Goal: Navigation & Orientation: Find specific page/section

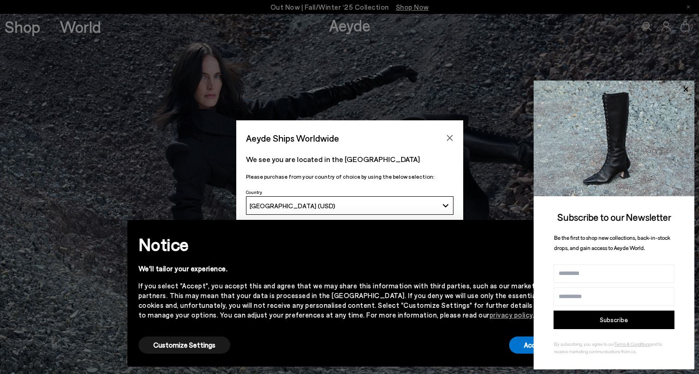
drag, startPoint x: 23, startPoint y: 31, endPoint x: 250, endPoint y: 46, distance: 227.1
click at [23, 31] on div "Aeyde Ships Worldwide We see you are located in the United States Please purcha…" at bounding box center [349, 187] width 699 height 374
click at [454, 140] on button "Close" at bounding box center [450, 138] width 14 height 14
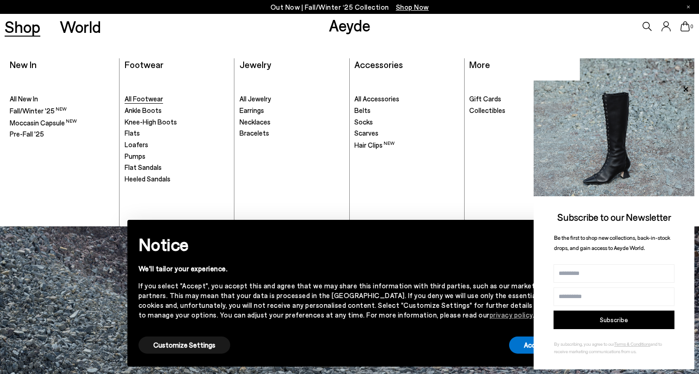
click at [149, 100] on span "All Footwear" at bounding box center [144, 99] width 38 height 8
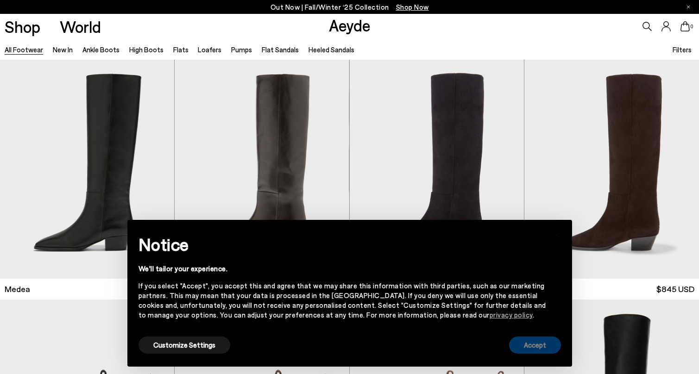
click at [539, 346] on button "Accept" at bounding box center [535, 345] width 52 height 17
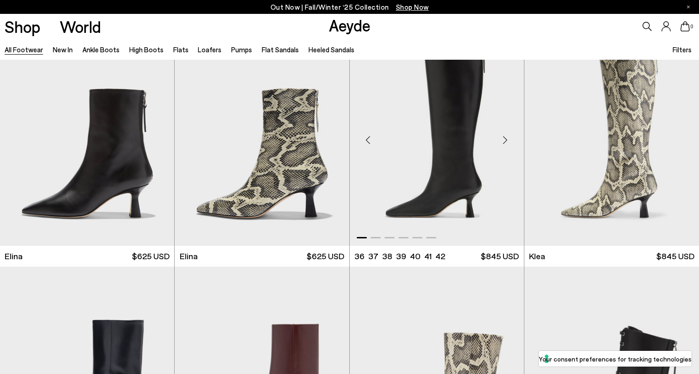
scroll to position [993, 0]
click at [157, 142] on div "Next slide" at bounding box center [156, 140] width 28 height 28
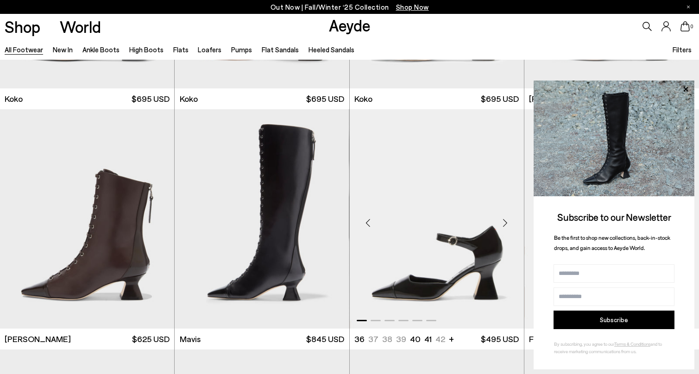
scroll to position [1390, 0]
click at [689, 91] on icon at bounding box center [686, 89] width 12 height 12
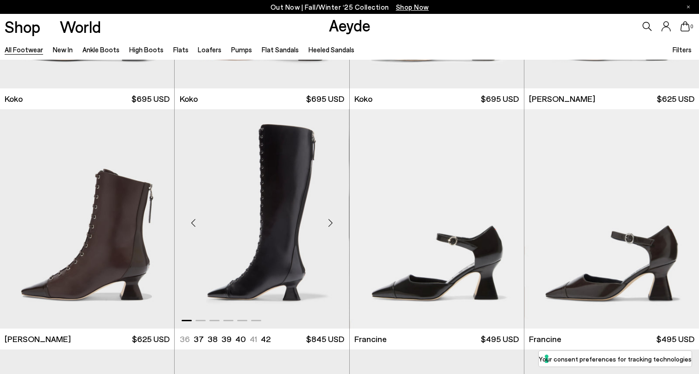
click at [333, 223] on div "Next slide" at bounding box center [331, 223] width 28 height 28
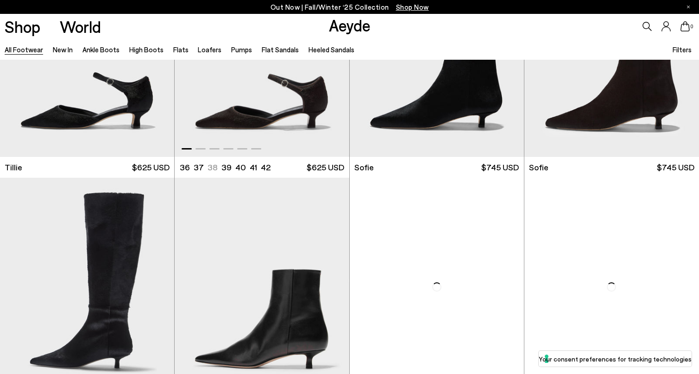
scroll to position [2987, 0]
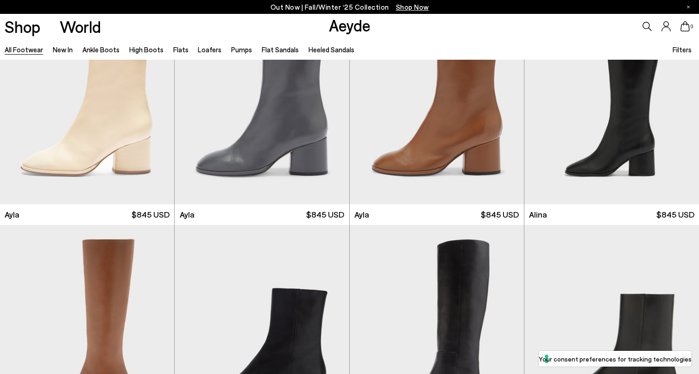
scroll to position [5117, 0]
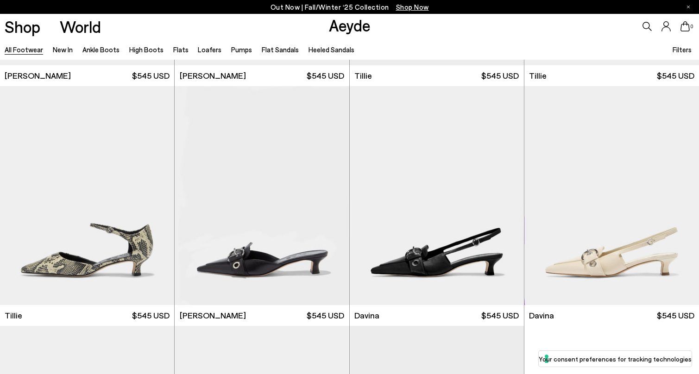
scroll to position [10307, 0]
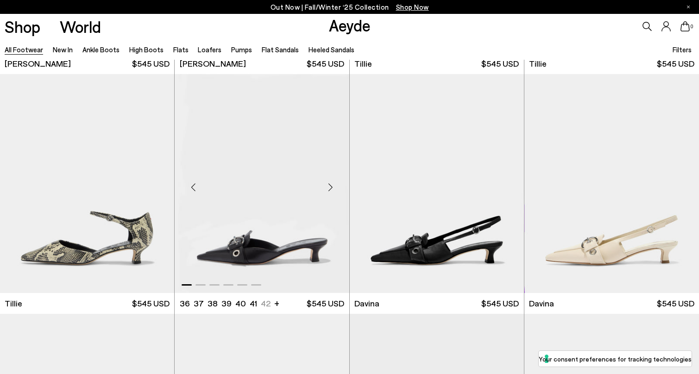
click at [331, 184] on div "Next slide" at bounding box center [331, 187] width 28 height 28
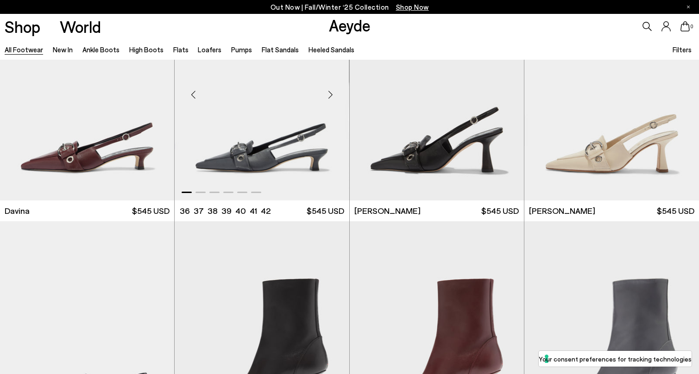
scroll to position [10646, 0]
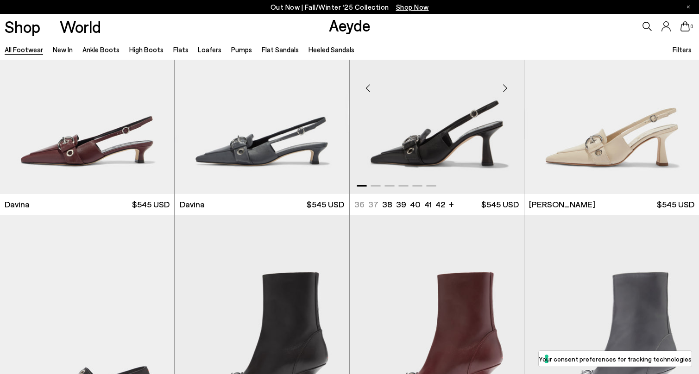
click at [507, 89] on div "Next slide" at bounding box center [506, 88] width 28 height 28
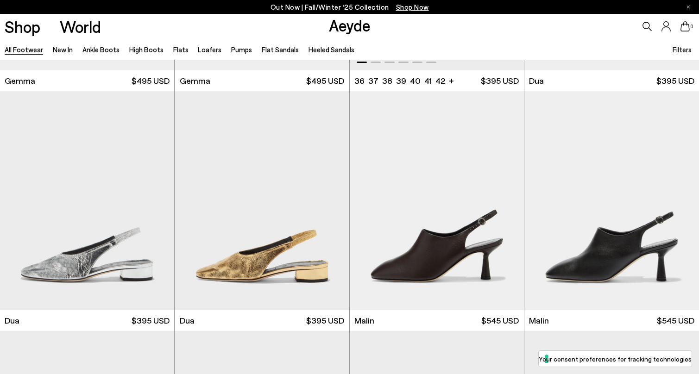
scroll to position [13949, 0]
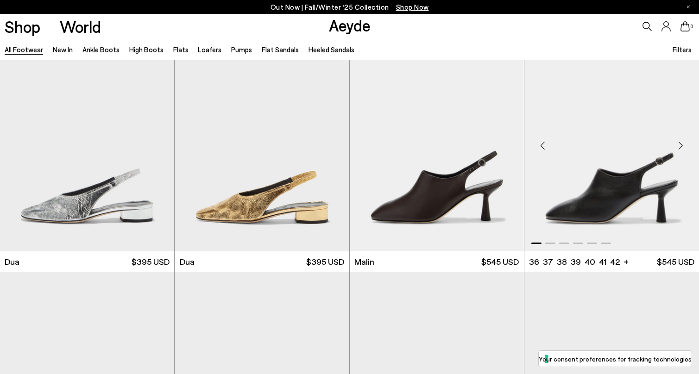
click at [682, 146] on div "Next slide" at bounding box center [681, 146] width 28 height 28
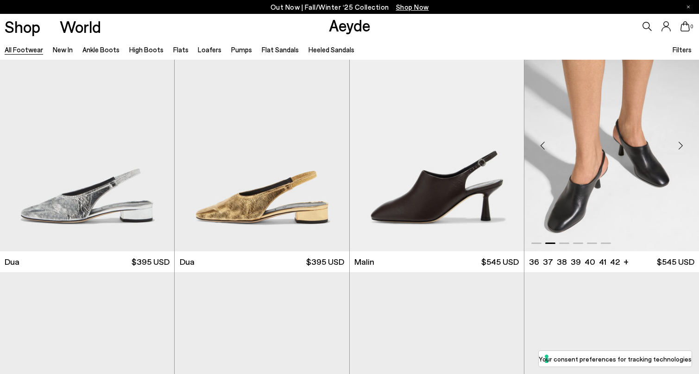
click at [682, 146] on div "Next slide" at bounding box center [681, 146] width 28 height 28
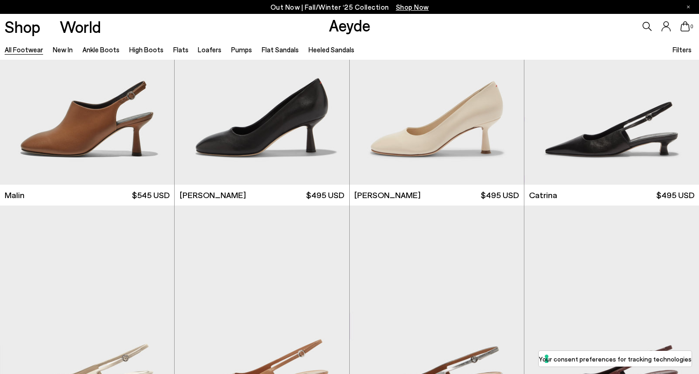
scroll to position [14256, 0]
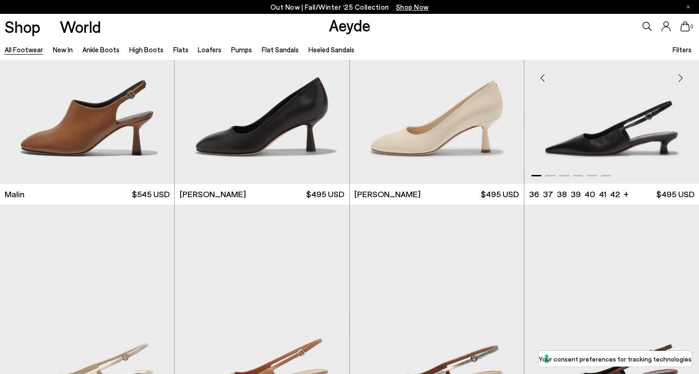
click at [679, 81] on div "Next slide" at bounding box center [681, 78] width 28 height 28
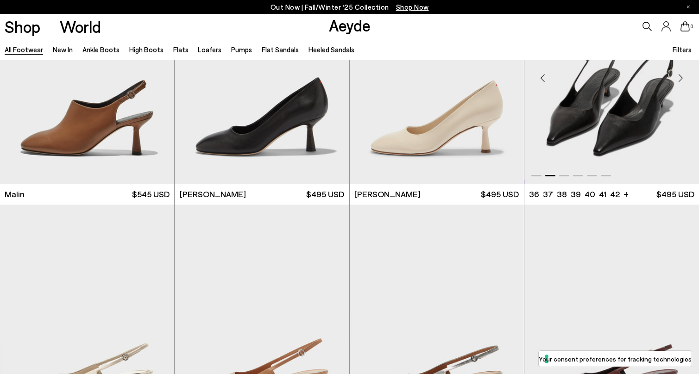
click at [679, 81] on div "Next slide" at bounding box center [681, 78] width 28 height 28
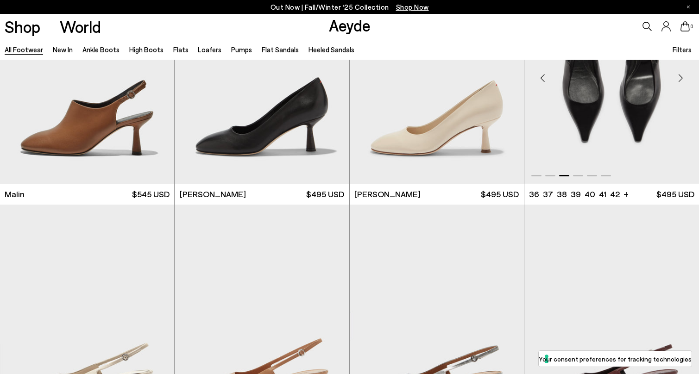
click at [679, 81] on div "Next slide" at bounding box center [681, 78] width 28 height 28
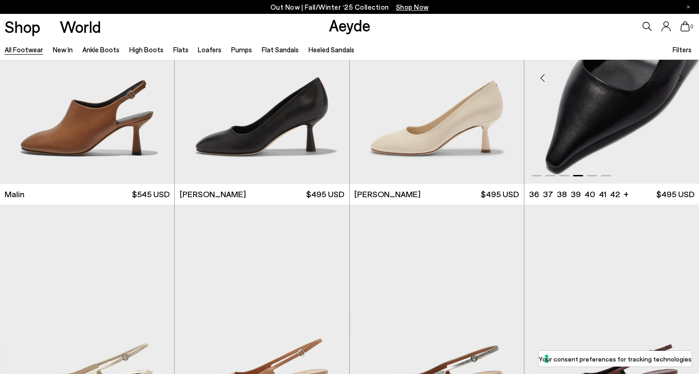
click at [679, 81] on div "Next slide" at bounding box center [681, 78] width 28 height 28
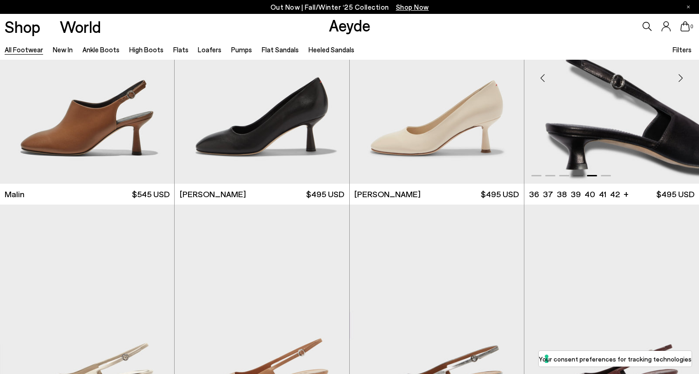
click at [679, 81] on div "Next slide" at bounding box center [681, 78] width 28 height 28
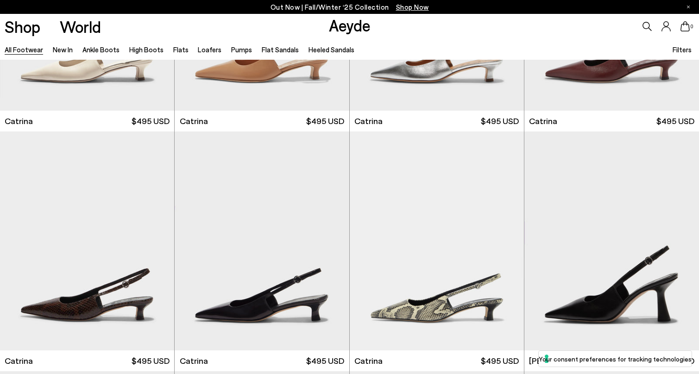
scroll to position [14957, 0]
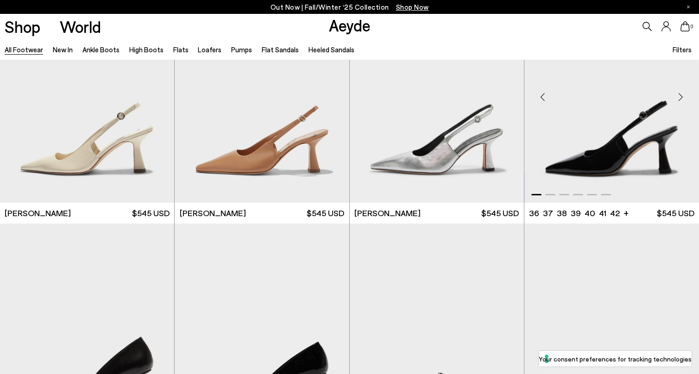
click at [680, 97] on div "Next slide" at bounding box center [681, 97] width 28 height 28
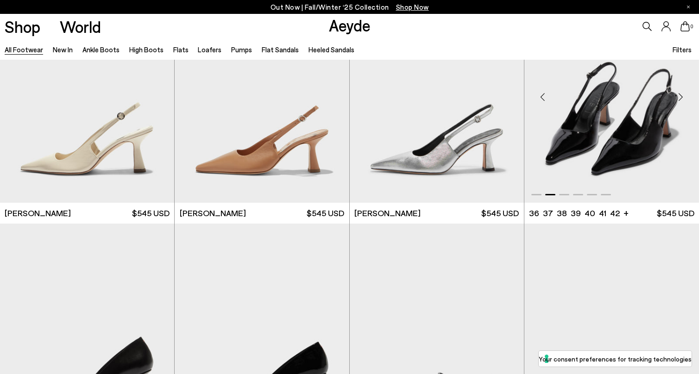
click at [680, 97] on div "Next slide" at bounding box center [681, 97] width 28 height 28
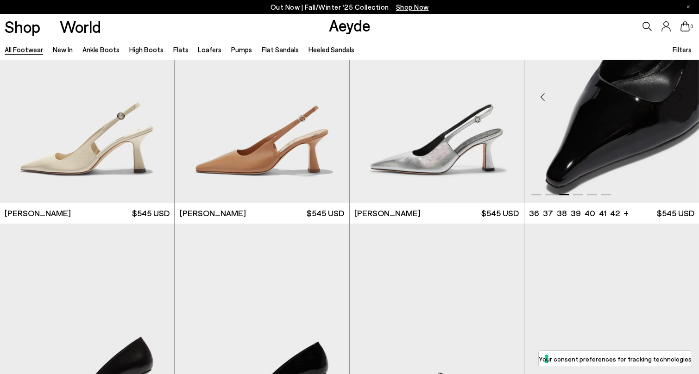
click at [680, 97] on div "Next slide" at bounding box center [681, 97] width 28 height 28
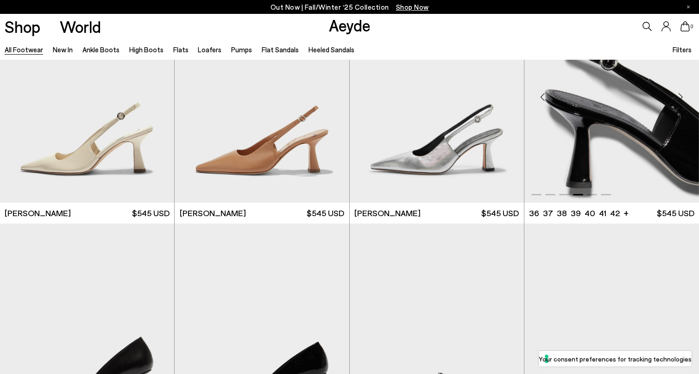
click at [680, 97] on div "Next slide" at bounding box center [681, 97] width 28 height 28
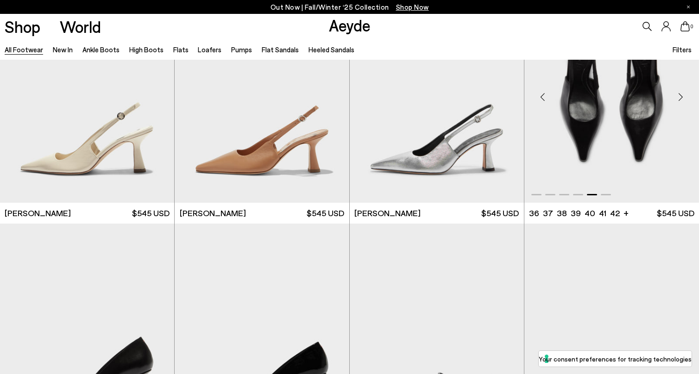
click at [680, 97] on div "Next slide" at bounding box center [681, 97] width 28 height 28
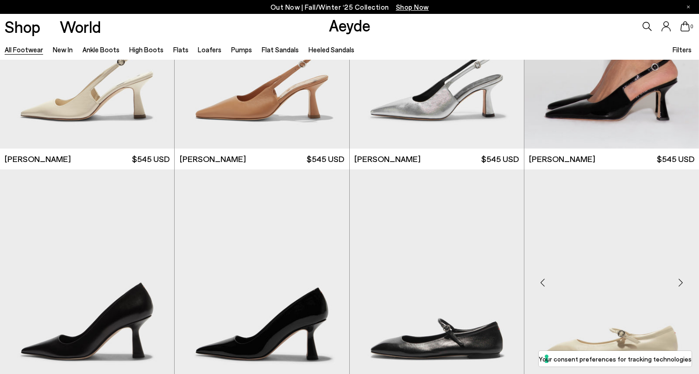
scroll to position [14889, 0]
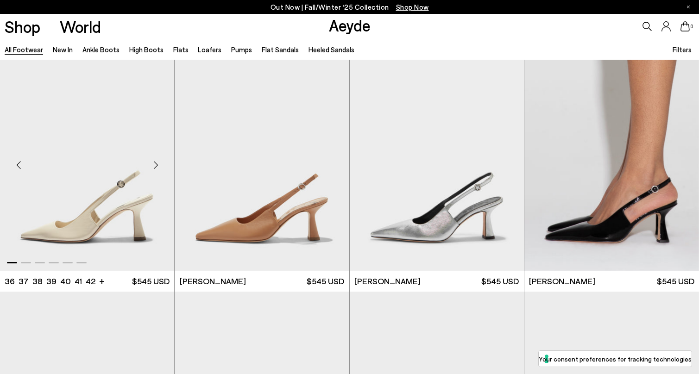
click at [158, 163] on div "Next slide" at bounding box center [156, 166] width 28 height 28
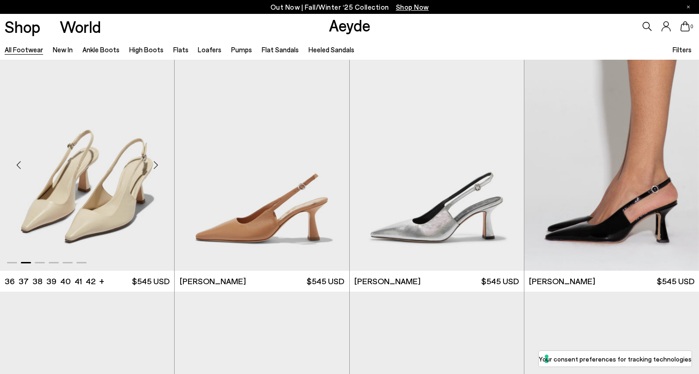
click at [158, 163] on div "Next slide" at bounding box center [156, 166] width 28 height 28
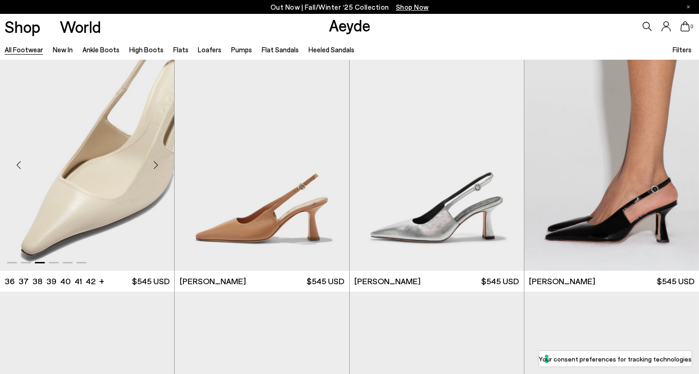
click at [158, 163] on div "Next slide" at bounding box center [156, 166] width 28 height 28
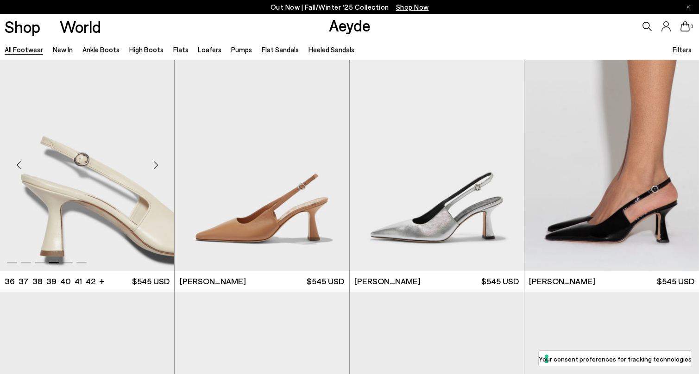
click at [158, 163] on div "Next slide" at bounding box center [156, 166] width 28 height 28
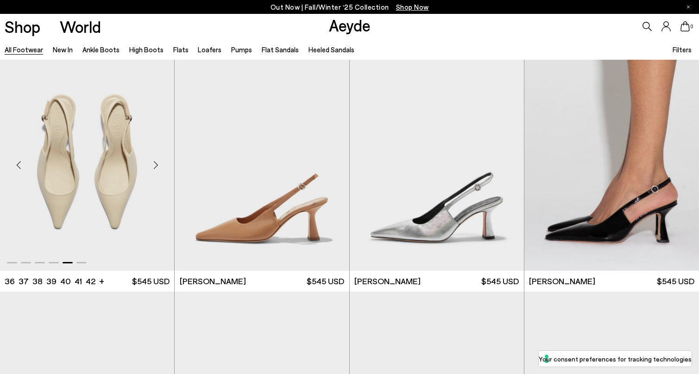
click at [158, 163] on div "Next slide" at bounding box center [156, 166] width 28 height 28
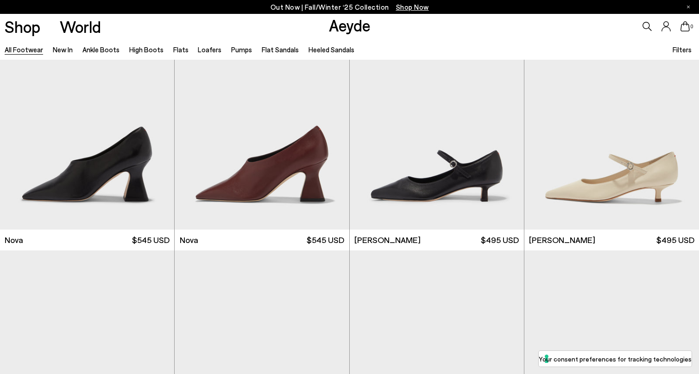
scroll to position [16378, 0]
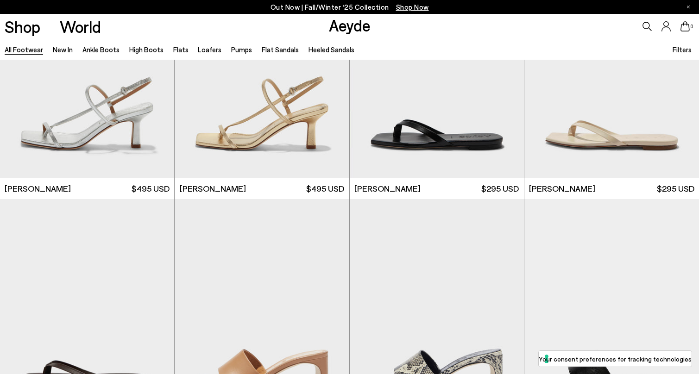
scroll to position [19283, 0]
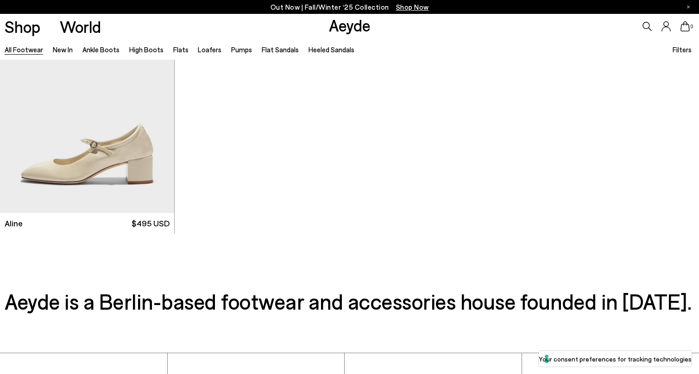
scroll to position [21930, 0]
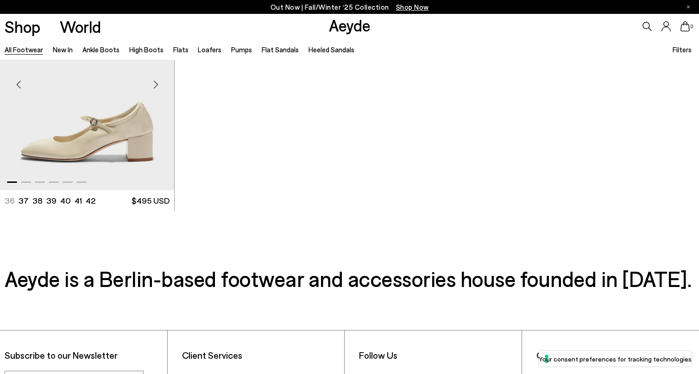
click at [156, 80] on div "Next slide" at bounding box center [156, 85] width 28 height 28
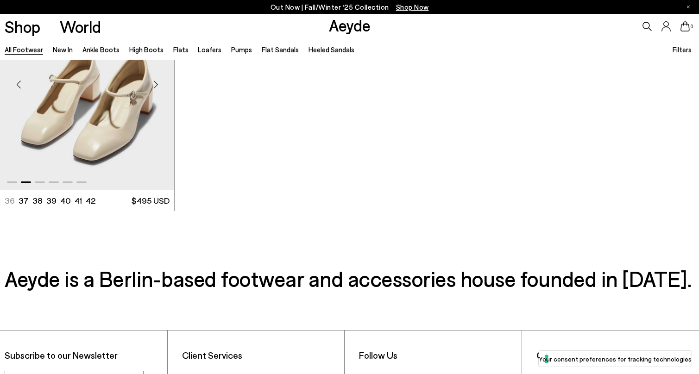
click at [156, 80] on div "Next slide" at bounding box center [156, 85] width 28 height 28
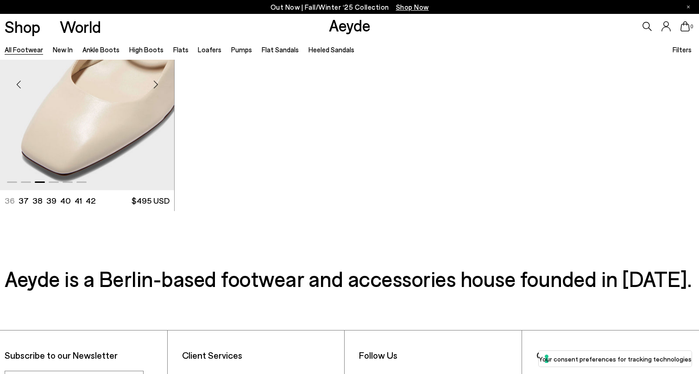
click at [157, 82] on div "Next slide" at bounding box center [156, 85] width 28 height 28
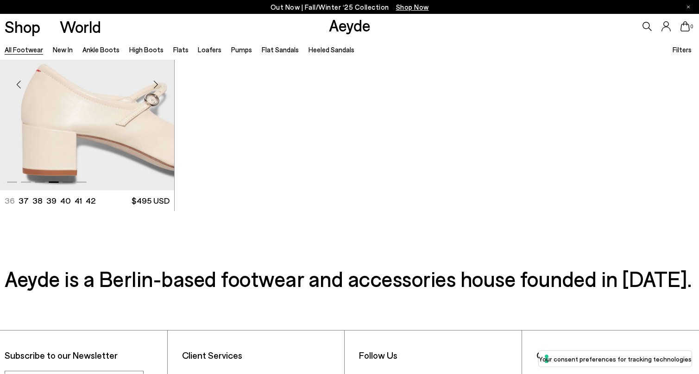
click at [157, 82] on div "Next slide" at bounding box center [156, 85] width 28 height 28
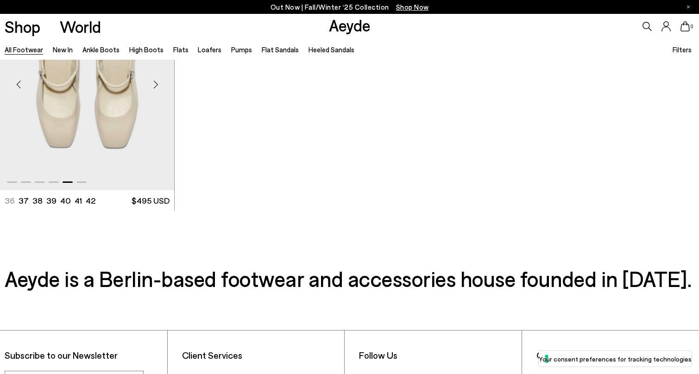
click at [157, 82] on div "Next slide" at bounding box center [156, 85] width 28 height 28
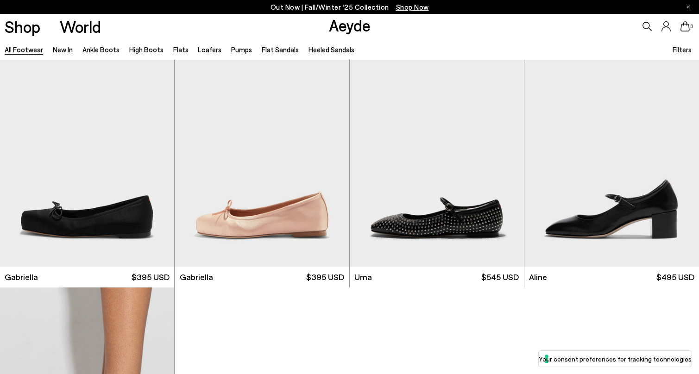
scroll to position [21536, 0]
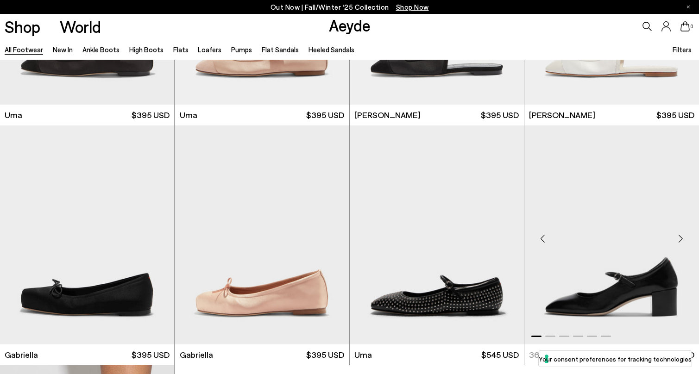
click at [676, 234] on div "Next slide" at bounding box center [681, 239] width 28 height 28
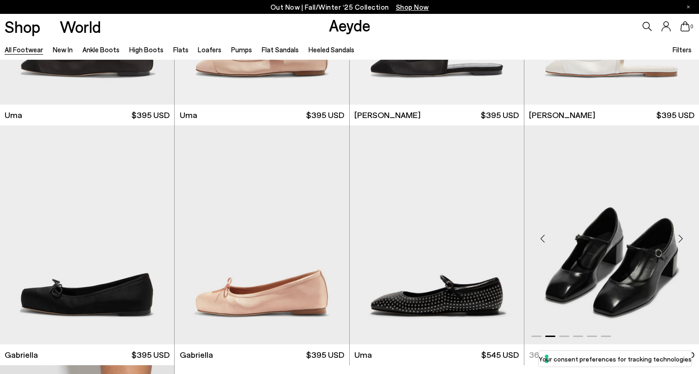
click at [676, 234] on div "Next slide" at bounding box center [681, 239] width 28 height 28
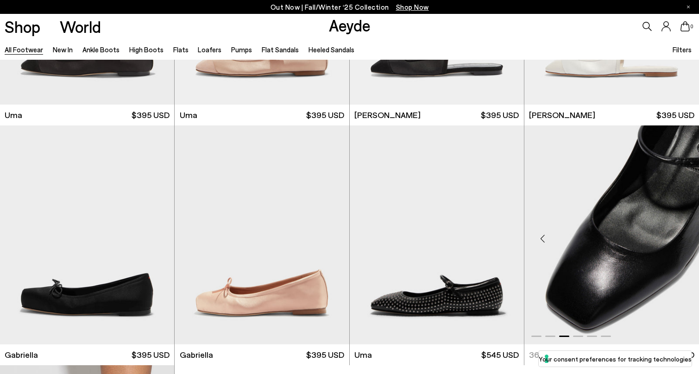
click at [676, 234] on div "Next slide" at bounding box center [681, 239] width 28 height 28
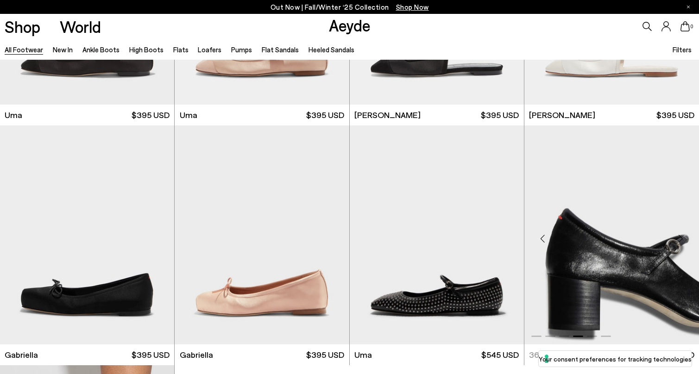
click at [676, 234] on div "Next slide" at bounding box center [681, 239] width 28 height 28
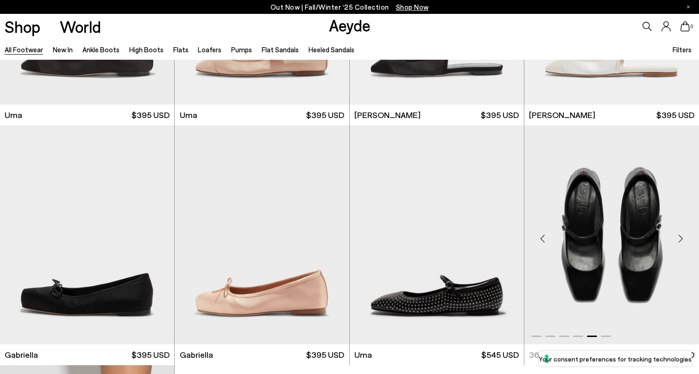
click at [677, 234] on div "Next slide" at bounding box center [681, 239] width 28 height 28
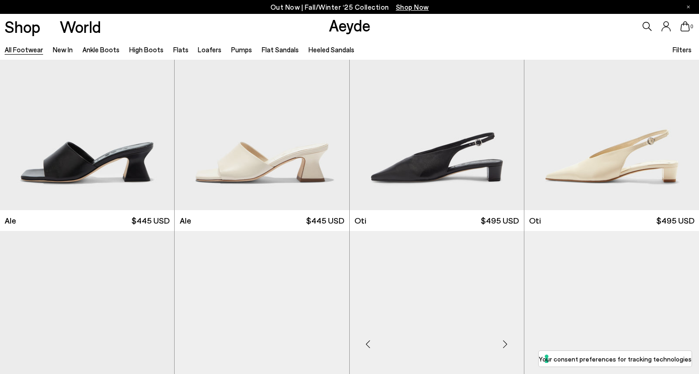
scroll to position [21133, 0]
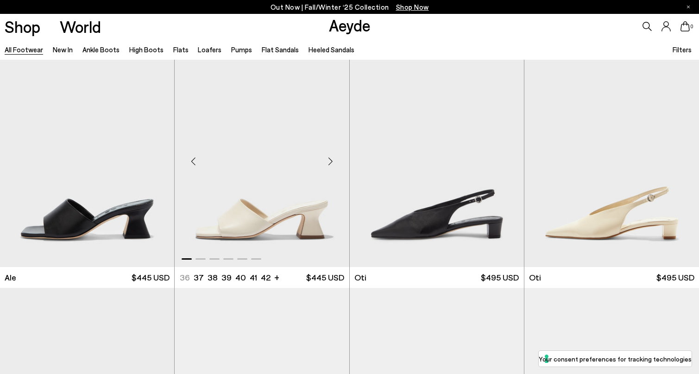
click at [332, 161] on div "Next slide" at bounding box center [331, 162] width 28 height 28
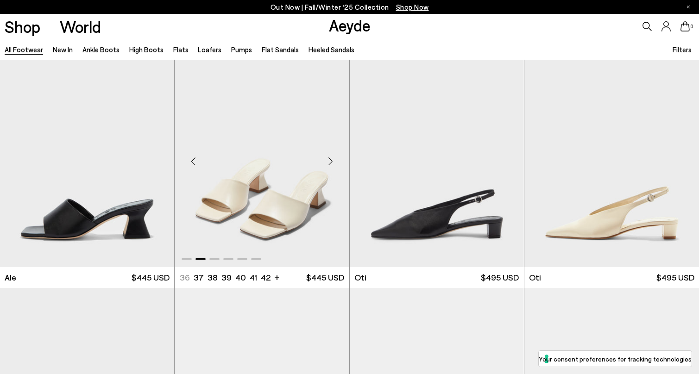
click at [332, 161] on div "Next slide" at bounding box center [331, 162] width 28 height 28
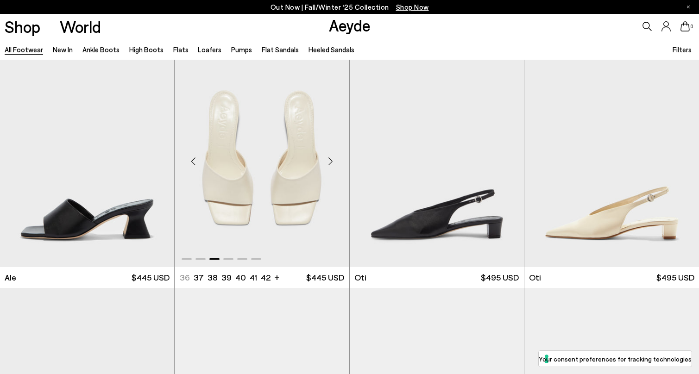
click at [332, 161] on div "Next slide" at bounding box center [331, 162] width 28 height 28
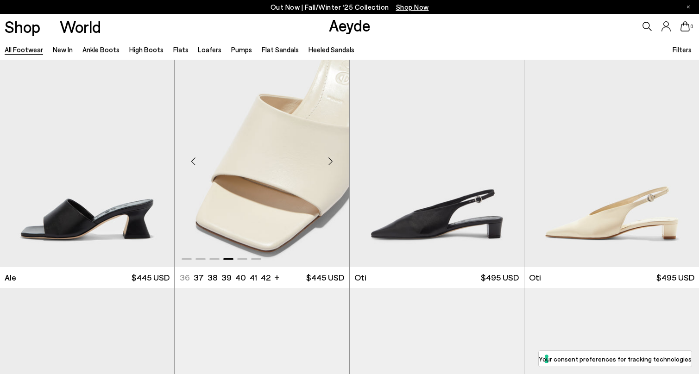
click at [332, 161] on div "Next slide" at bounding box center [331, 162] width 28 height 28
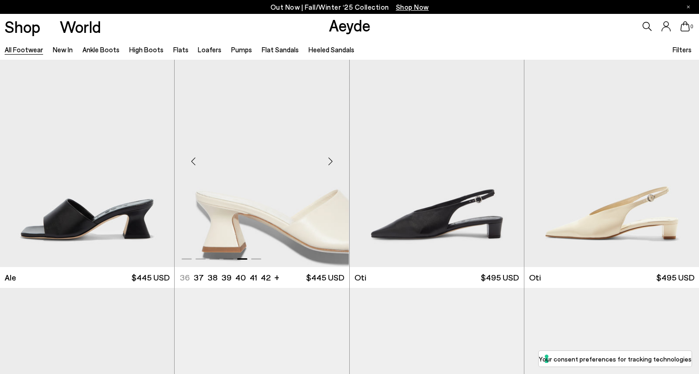
click at [332, 161] on div "Next slide" at bounding box center [331, 162] width 28 height 28
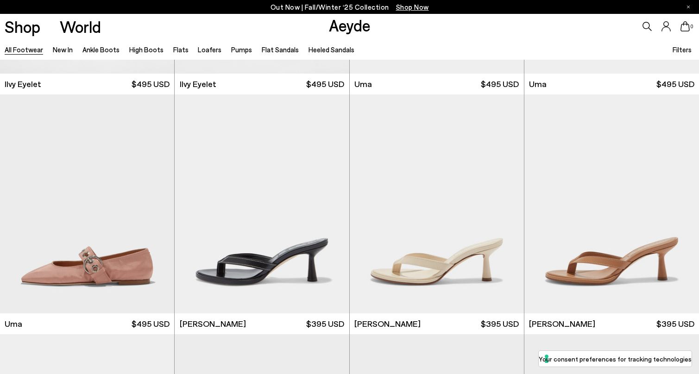
scroll to position [17727, 0]
